Goal: Information Seeking & Learning: Compare options

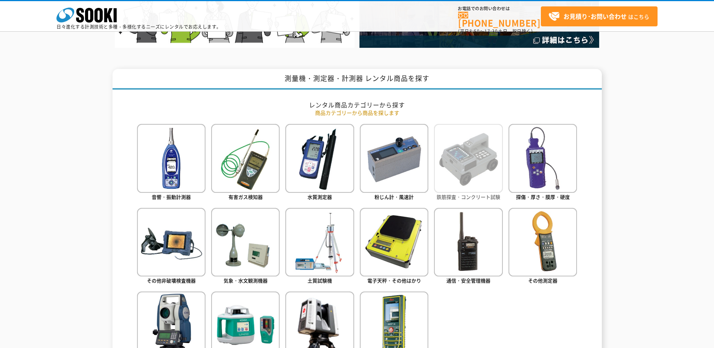
click at [482, 182] on img at bounding box center [468, 158] width 69 height 69
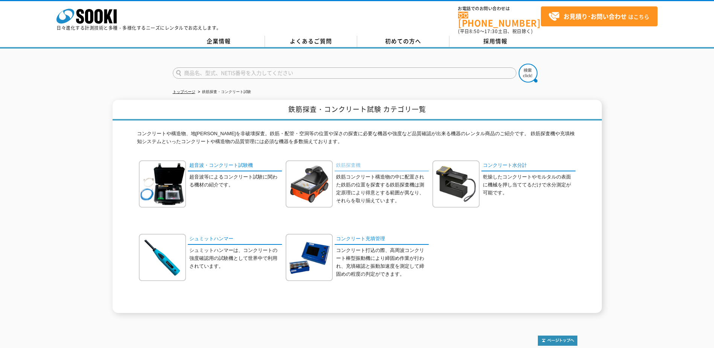
click at [353, 160] on link "鉄筋探査機" at bounding box center [382, 165] width 94 height 11
click at [346, 163] on link "鉄筋探査機" at bounding box center [382, 165] width 94 height 11
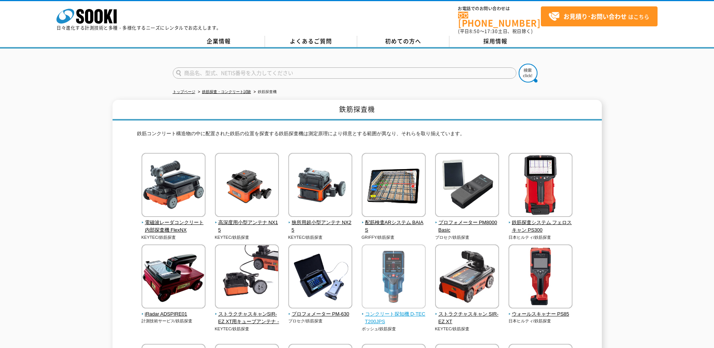
click at [414, 312] on span "コンクリート探知機 D-TECT200JPS" at bounding box center [394, 318] width 64 height 16
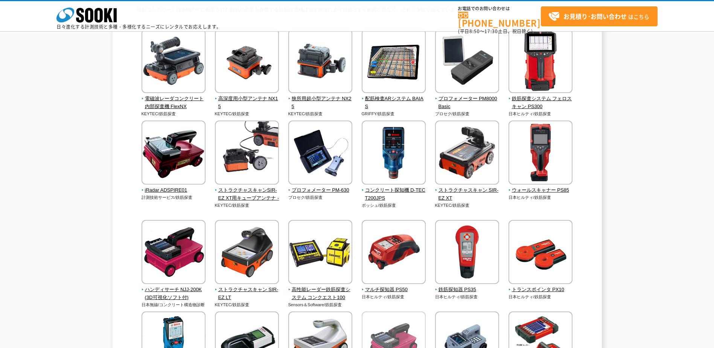
scroll to position [75, 0]
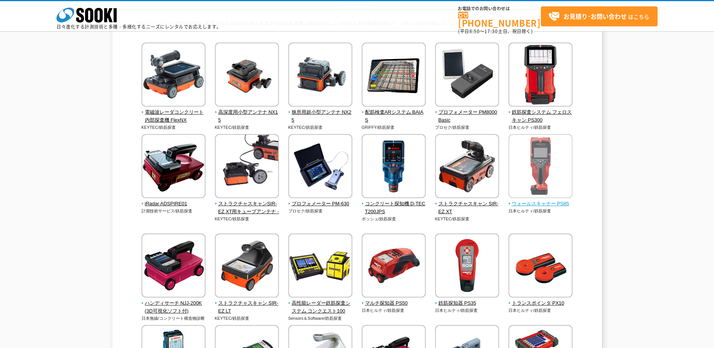
click at [534, 199] on img at bounding box center [541, 167] width 64 height 66
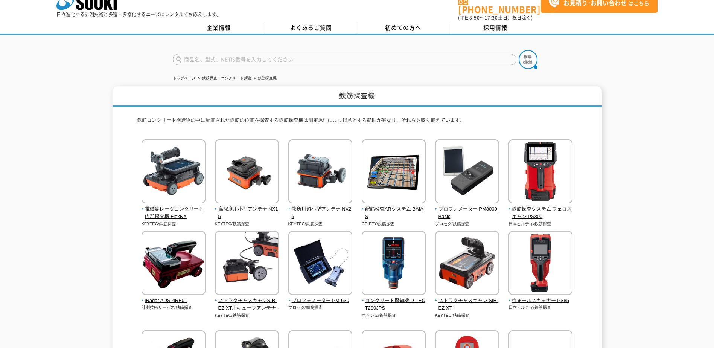
scroll to position [0, 0]
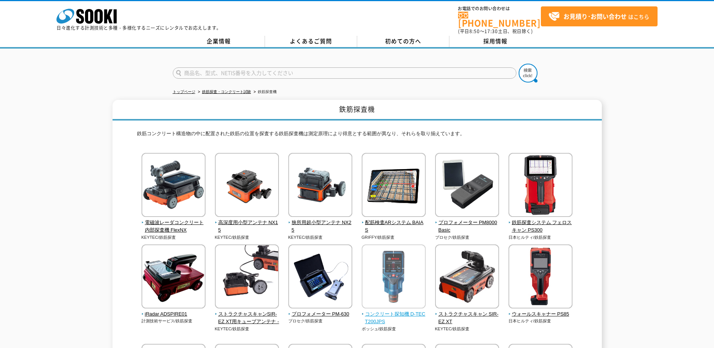
click at [402, 263] on img at bounding box center [394, 277] width 64 height 66
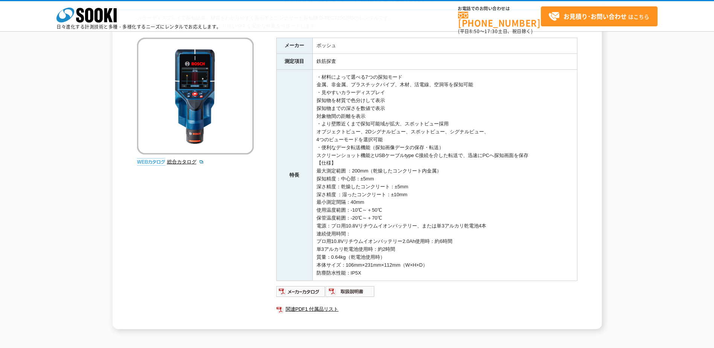
scroll to position [38, 0]
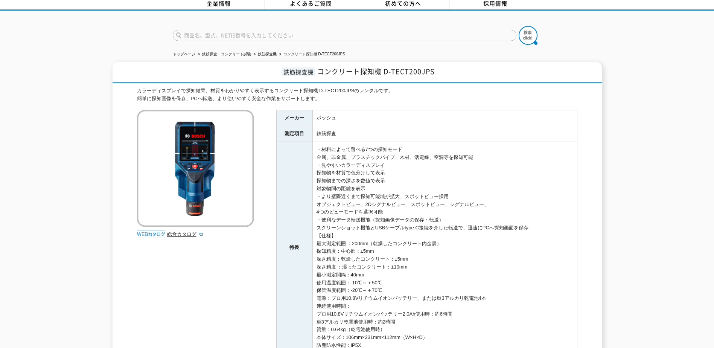
drag, startPoint x: 318, startPoint y: 253, endPoint x: 412, endPoint y: 264, distance: 94.8
click at [412, 264] on td "・材料によって選べる7つの探知モード 金属、非金属、プラスチックパイプ、木材、活電線、空洞等を探知可能 ・見やすいカラーディスプレイ 探知物を材質で色分けして…" at bounding box center [445, 248] width 265 height 212
drag, startPoint x: 412, startPoint y: 264, endPoint x: 448, endPoint y: 282, distance: 40.3
click at [448, 282] on td "・材料によって選べる7つの探知モード 金属、非金属、プラスチックパイプ、木材、活電線、空洞等を探知可能 ・見やすいカラーディスプレイ 探知物を材質で色分けして…" at bounding box center [445, 248] width 265 height 212
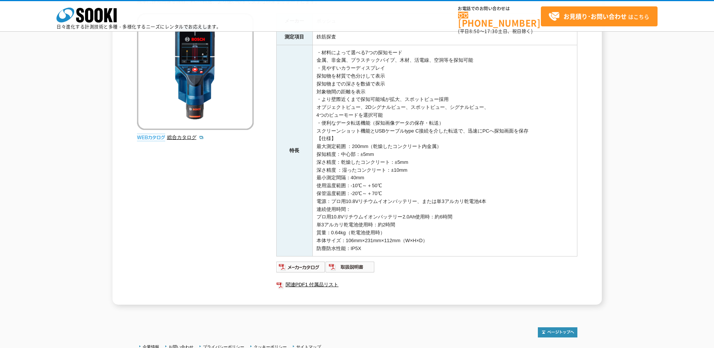
scroll to position [113, 0]
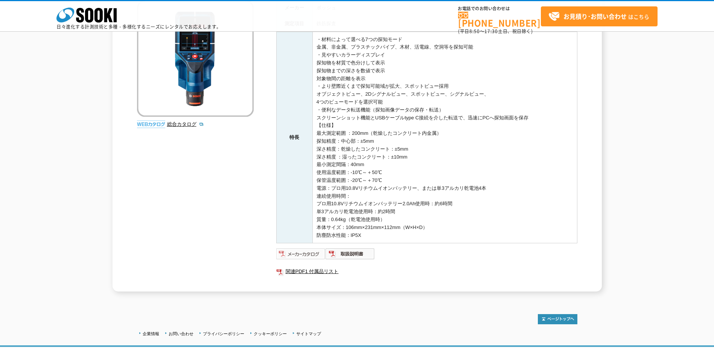
click at [295, 254] on img at bounding box center [300, 254] width 49 height 12
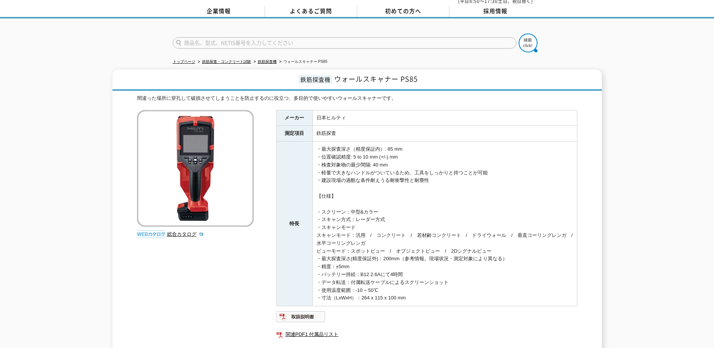
scroll to position [109, 0]
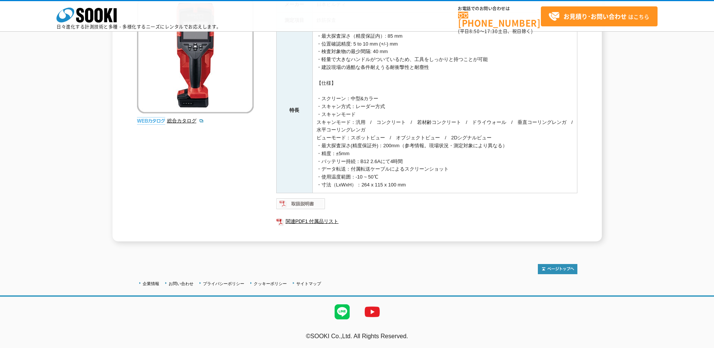
click at [300, 206] on img at bounding box center [300, 204] width 49 height 12
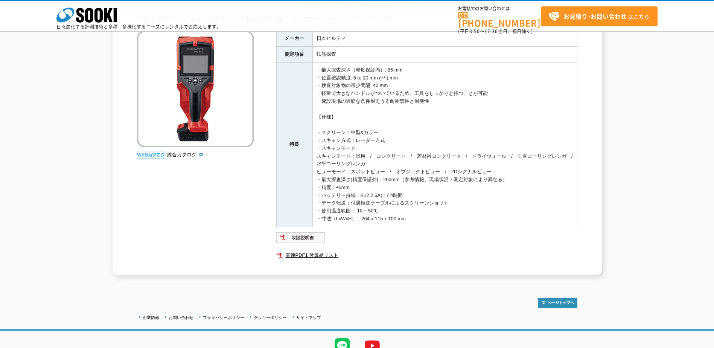
scroll to position [75, 0]
drag, startPoint x: 386, startPoint y: 68, endPoint x: 423, endPoint y: 68, distance: 37.3
click at [423, 68] on td "・最大探査深さ（精度保証内）: 85 mm ・位置確認精度: 5 to 10 mm (+/-) mm ・検査対象物の最少間隔: 40 mm ・軽量で大きなハン…" at bounding box center [445, 143] width 265 height 165
drag, startPoint x: 423, startPoint y: 68, endPoint x: 438, endPoint y: 138, distance: 72.0
click at [438, 138] on td "・最大探査深さ（精度保証内）: 85 mm ・位置確認精度: 5 to 10 mm (+/-) mm ・検査対象物の最少間隔: 40 mm ・軽量で大きなハン…" at bounding box center [445, 143] width 265 height 165
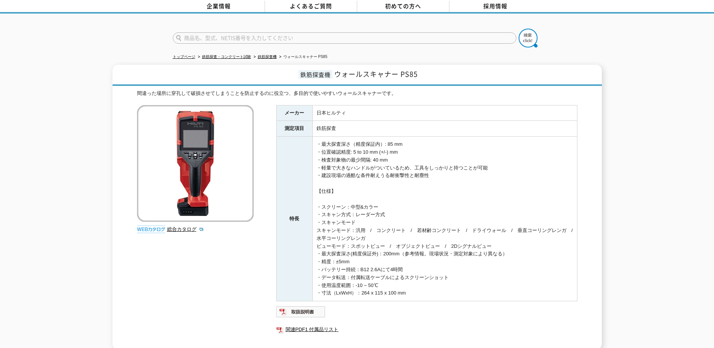
scroll to position [0, 0]
